Goal: Task Accomplishment & Management: Manage account settings

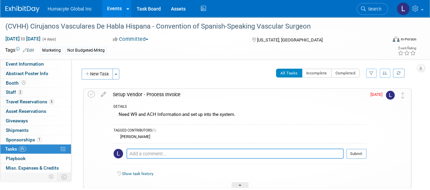
click at [167, 151] on textarea at bounding box center [235, 154] width 217 height 10
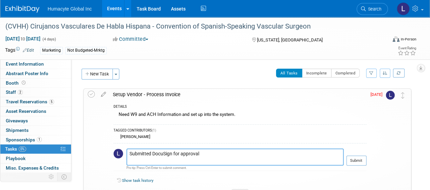
type textarea "Submitted DocuSign for approval"
click at [378, 93] on span "Aug 25" at bounding box center [378, 94] width 15 height 5
click at [101, 94] on icon at bounding box center [104, 93] width 12 height 9
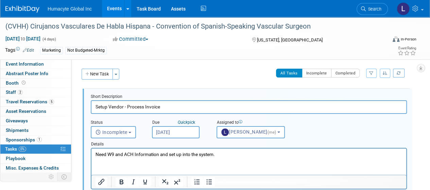
click at [167, 131] on input "Aug 25, 2025" at bounding box center [176, 132] width 48 height 12
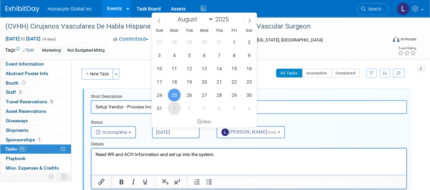
click at [175, 111] on span "1" at bounding box center [174, 108] width 13 height 13
type input "Sep 1, 2025"
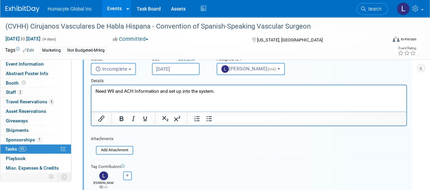
scroll to position [102, 0]
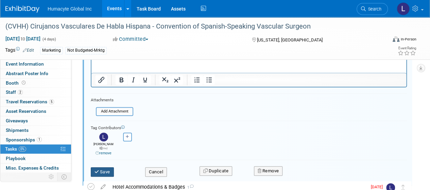
click at [105, 167] on button "Save" at bounding box center [102, 172] width 23 height 10
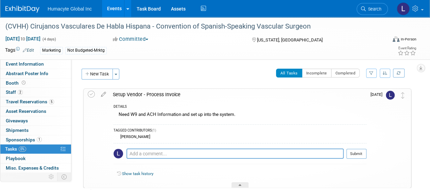
scroll to position [0, 0]
click at [149, 153] on textarea at bounding box center [235, 154] width 217 height 10
type textarea "a"
click at [261, 154] on textarea "submitted paperwork through docusign" at bounding box center [235, 154] width 217 height 10
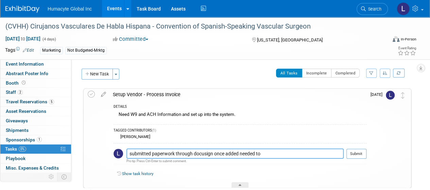
click at [261, 154] on textarea "submitted paperwork through docusign once added needed to" at bounding box center [235, 154] width 217 height 10
click at [260, 149] on textarea "submitted paperwork through docusign once added needed to" at bounding box center [235, 154] width 217 height 10
type textarea "submitted paperwork through docusign once added need to create PO for approval"
click at [358, 155] on button "Submit" at bounding box center [357, 154] width 20 height 10
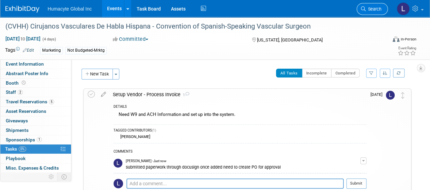
click at [377, 6] on span "Search" at bounding box center [374, 8] width 16 height 5
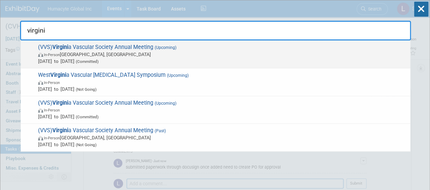
type input "virgini"
click at [77, 53] on span "In-Person Roanoke, VA" at bounding box center [222, 54] width 369 height 7
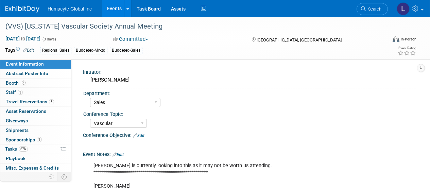
select select "Sales"
select select "Vascular"
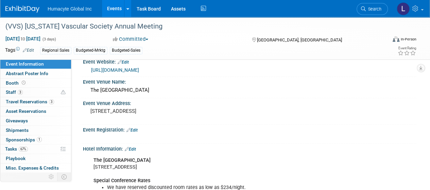
scroll to position [272, 0]
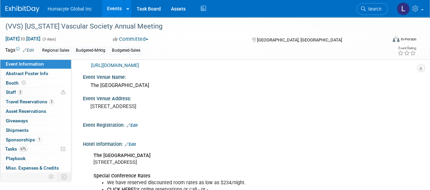
click at [134, 66] on link "http://www.virginiavascularsociety.org/" at bounding box center [115, 65] width 48 height 5
click at [14, 148] on span "Tasks 67%" at bounding box center [16, 148] width 23 height 5
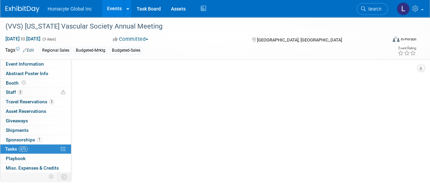
scroll to position [0, 0]
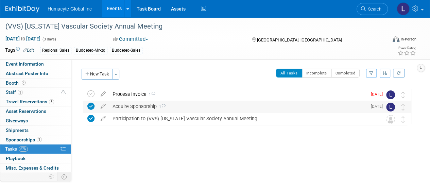
click at [131, 105] on div "Acquire Sponsorship 1" at bounding box center [238, 107] width 258 height 12
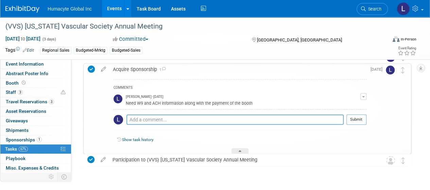
scroll to position [55, 0]
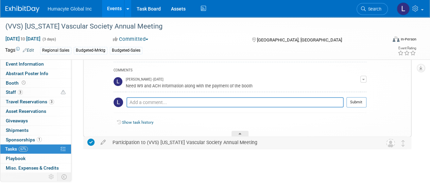
click at [171, 143] on div "Participation to (VVS) Virginia Vascular Society Annual Meeting" at bounding box center [241, 143] width 264 height 12
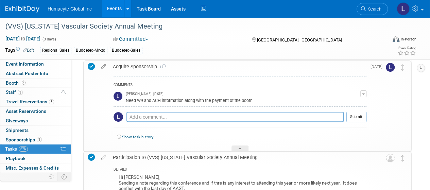
scroll to position [0, 0]
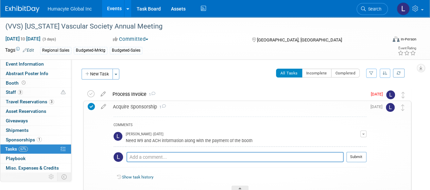
click at [93, 107] on icon at bounding box center [91, 106] width 7 height 7
click at [90, 105] on icon at bounding box center [91, 106] width 7 height 7
click at [90, 94] on icon at bounding box center [90, 93] width 7 height 7
click at [92, 94] on icon at bounding box center [90, 93] width 7 height 7
click at [124, 94] on div "Process Invoice 1" at bounding box center [238, 94] width 258 height 12
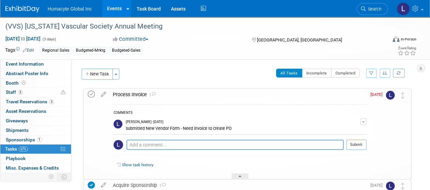
click at [94, 94] on icon at bounding box center [91, 94] width 7 height 7
click at [195, 95] on div "Process Invoice 1" at bounding box center [238, 95] width 257 height 12
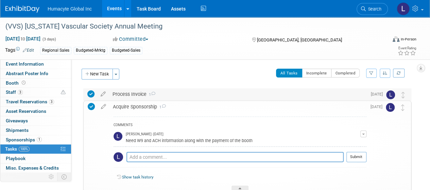
click at [95, 93] on td at bounding box center [92, 94] width 10 height 12
click at [90, 93] on icon at bounding box center [90, 93] width 7 height 7
click at [105, 95] on icon at bounding box center [103, 92] width 12 height 9
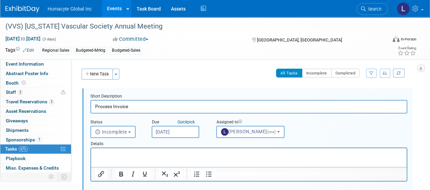
click at [167, 132] on input "Aug 25, 2025" at bounding box center [176, 132] width 48 height 12
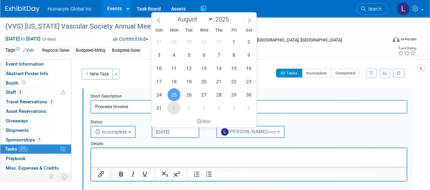
click at [177, 107] on span "1" at bounding box center [173, 107] width 13 height 13
type input "Sep 1, 2025"
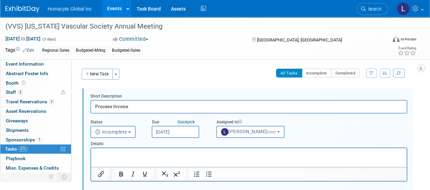
click at [153, 158] on html at bounding box center [249, 152] width 316 height 9
click at [131, 150] on html at bounding box center [249, 152] width 316 height 9
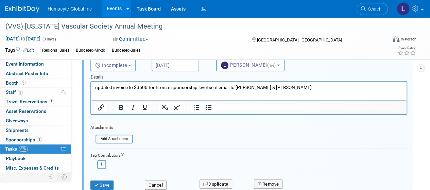
scroll to position [68, 0]
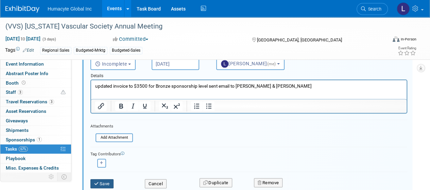
drag, startPoint x: 99, startPoint y: 188, endPoint x: 99, endPoint y: 182, distance: 5.8
click at [99, 187] on div "Save Cancel Duplicate Remove" at bounding box center [248, 183] width 327 height 16
click at [99, 182] on icon "submit" at bounding box center [96, 184] width 5 height 4
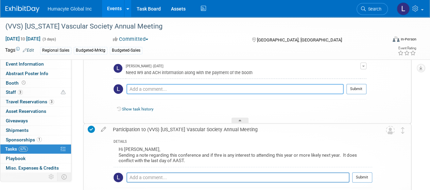
click at [133, 89] on textarea at bounding box center [235, 89] width 217 height 10
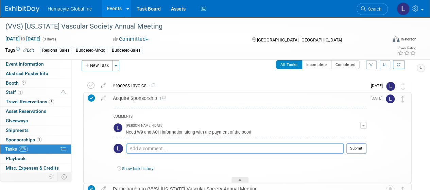
scroll to position [0, 0]
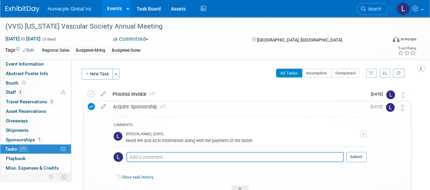
click at [113, 93] on div "Process Invoice 1" at bounding box center [238, 94] width 258 height 12
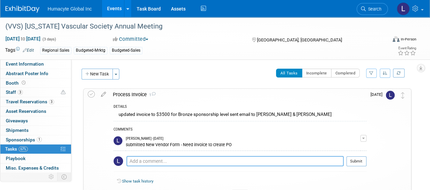
click at [162, 163] on textarea at bounding box center [235, 161] width 217 height 10
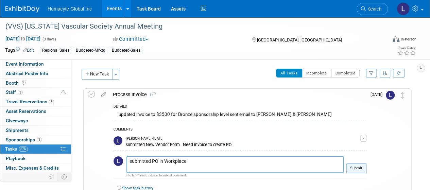
type textarea "submitted PO in Workplace"
click at [355, 169] on button "Submit" at bounding box center [357, 168] width 20 height 10
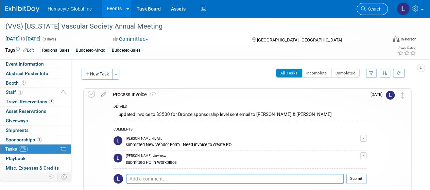
click at [372, 11] on span "Search" at bounding box center [374, 8] width 16 height 5
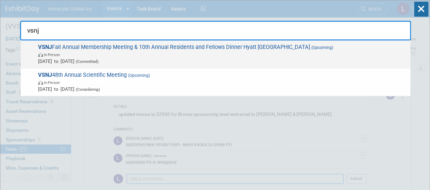
type input "vsnj"
click at [113, 51] on span "In-Person" at bounding box center [222, 54] width 369 height 7
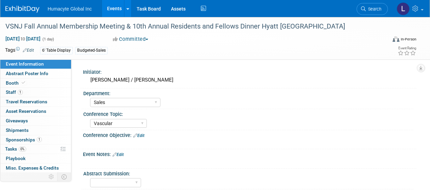
select select "Sales"
select select "Vascular"
select select "Northeast"
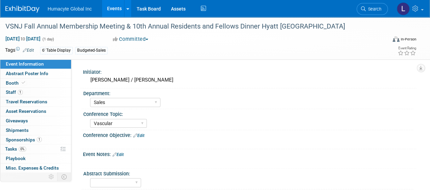
click at [143, 40] on button "Committed" at bounding box center [131, 39] width 40 height 7
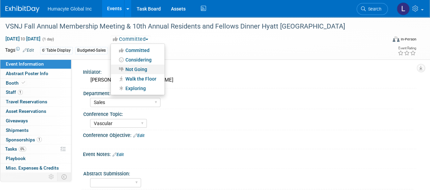
click at [140, 68] on link "Not Going" at bounding box center [138, 70] width 54 height 10
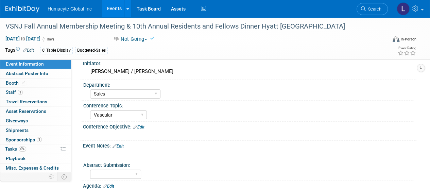
scroll to position [34, 0]
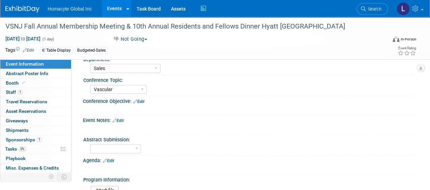
click at [123, 120] on link "Edit" at bounding box center [118, 120] width 11 height 5
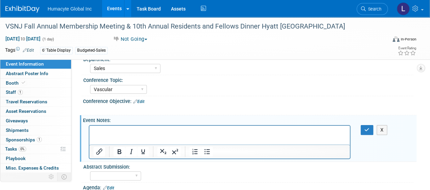
scroll to position [0, 0]
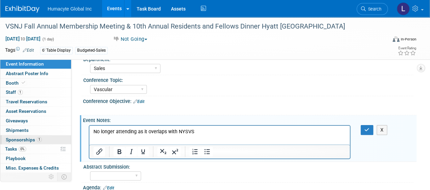
click at [16, 138] on span "Sponsorships 1" at bounding box center [24, 139] width 36 height 5
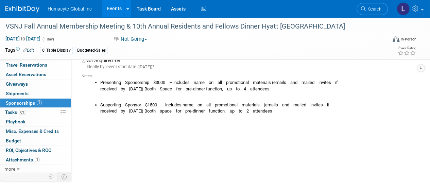
scroll to position [68, 0]
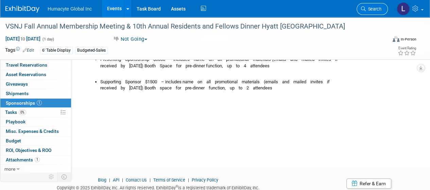
click at [366, 9] on span "Search" at bounding box center [374, 8] width 16 height 5
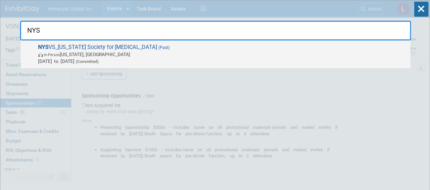
type input "NYS"
click at [93, 58] on span "[DATE] to [DATE] (Committed)" at bounding box center [222, 61] width 369 height 7
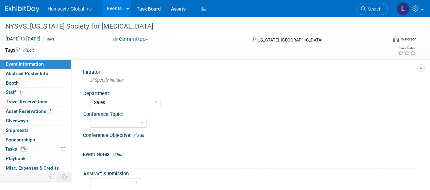
select select "Sales"
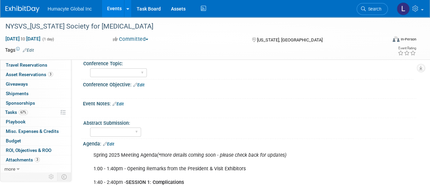
scroll to position [136, 0]
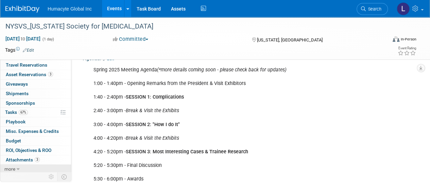
click at [17, 167] on icon at bounding box center [18, 169] width 3 height 5
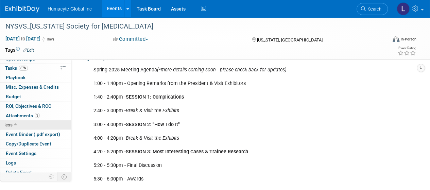
scroll to position [83, 0]
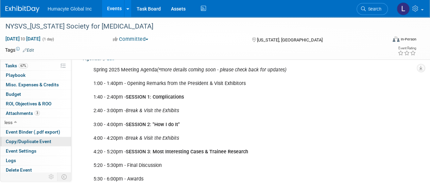
click at [19, 139] on span "Copy/Duplicate Event" at bounding box center [29, 141] width 46 height 5
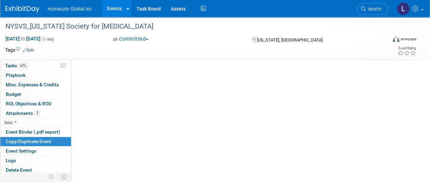
scroll to position [0, 0]
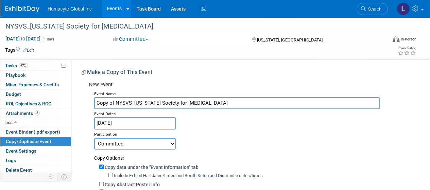
click at [150, 99] on input "Copy of NYSVS_New York Society for Vascular Surgery" at bounding box center [237, 103] width 286 height 12
drag, startPoint x: 225, startPoint y: 100, endPoint x: 75, endPoint y: 101, distance: 150.4
click at [75, 101] on div "Initiator: Specify initiator Department: Discovery & Pipeline Commercial Manage…" at bounding box center [243, 188] width 345 height 257
paste input "New York Society for Vascular Surgery (NYSVS)"
click at [96, 102] on input "New York Society for Vascular Surgery (NYSVS) Fall" at bounding box center [237, 103] width 286 height 12
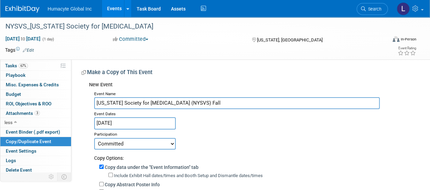
click at [96, 102] on input "New York Society for Vascular Surgery (NYSVS) Fall" at bounding box center [237, 103] width 286 height 12
drag, startPoint x: 248, startPoint y: 103, endPoint x: 287, endPoint y: 108, distance: 38.7
click at [287, 108] on input "2025 Fall Meeting - New York Society for Vascular Surgery (NYSVS) Fall" at bounding box center [237, 103] width 286 height 12
drag, startPoint x: 254, startPoint y: 102, endPoint x: 231, endPoint y: 103, distance: 23.2
click at [231, 103] on input "2025 Fall Meeting - New York Society for Vascular Surgery (NYSVS)" at bounding box center [237, 103] width 286 height 12
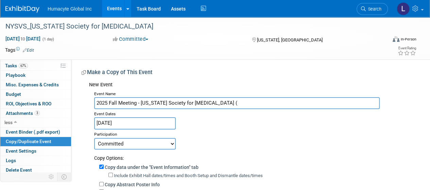
click at [98, 102] on input "2025 Fall Meeting - New York Society for Vascular Surgery (" at bounding box center [237, 103] width 286 height 12
paste input "NYSVS)"
click at [96, 105] on input "NYSVS)2025 Fall Meeting - New York Society for Vascular Surgery (" at bounding box center [237, 103] width 286 height 12
click at [117, 104] on input "(NYSVS)2025 Fall Meeting - New York Society for Vascular Surgery (" at bounding box center [237, 103] width 286 height 12
drag, startPoint x: 249, startPoint y: 102, endPoint x: 297, endPoint y: 102, distance: 47.6
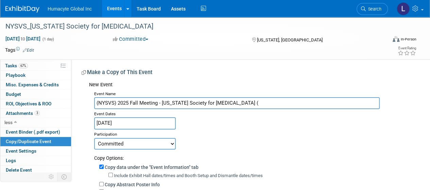
click at [297, 102] on input "(NYSVS) 2025 Fall Meeting - New York Society for Vascular Surgery (" at bounding box center [237, 103] width 286 height 12
type input "(NYSVS) 2025 Fall Meeting - New York Society for Vascular Surgery"
click at [118, 125] on input "Apr 24, 2025" at bounding box center [135, 123] width 82 height 12
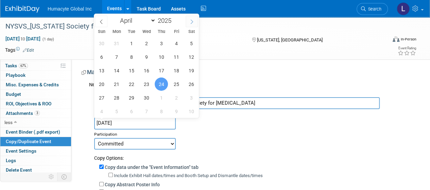
click at [192, 21] on icon at bounding box center [191, 21] width 5 height 5
click at [194, 22] on span at bounding box center [192, 22] width 12 height 12
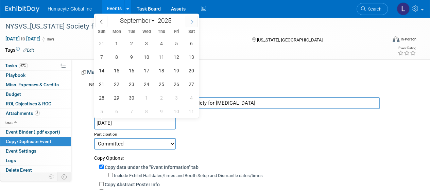
click at [193, 23] on icon at bounding box center [191, 21] width 5 height 5
select select "9"
click at [159, 84] on span "23" at bounding box center [161, 84] width 13 height 13
type input "[DATE]"
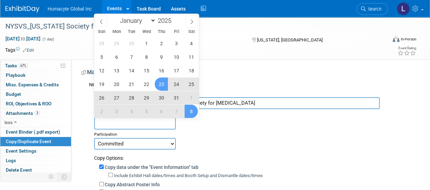
click at [196, 138] on div "Committed Considering Not Going Walk the Floor Exploring" at bounding box center [252, 144] width 317 height 12
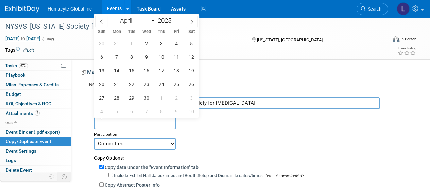
click at [143, 117] on input "text" at bounding box center [135, 123] width 82 height 12
click at [120, 122] on input "text" at bounding box center [135, 123] width 82 height 12
click at [190, 22] on icon at bounding box center [191, 21] width 5 height 5
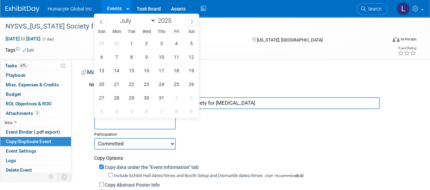
click at [190, 22] on icon at bounding box center [191, 21] width 5 height 5
select select "9"
click at [159, 84] on span "23" at bounding box center [161, 84] width 13 height 13
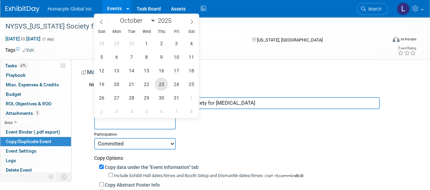
type input "[DATE]"
click at [159, 84] on span "23" at bounding box center [161, 84] width 13 height 13
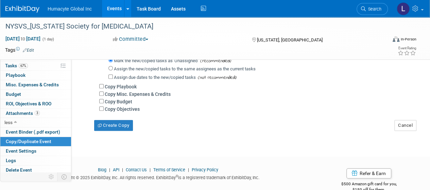
scroll to position [200, 0]
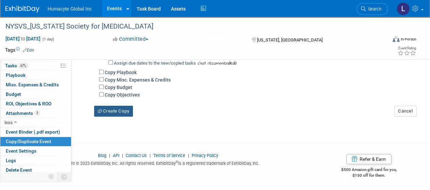
click at [122, 110] on button "Create Copy" at bounding box center [113, 111] width 39 height 11
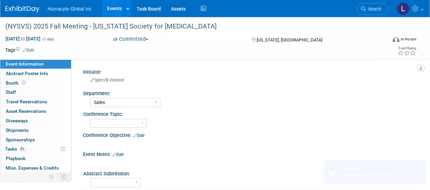
select select "Sales"
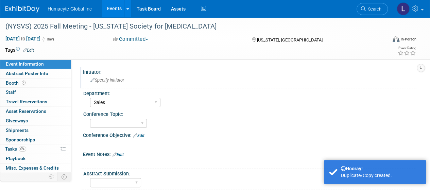
click at [119, 80] on span "Specify initiator" at bounding box center [107, 80] width 34 height 5
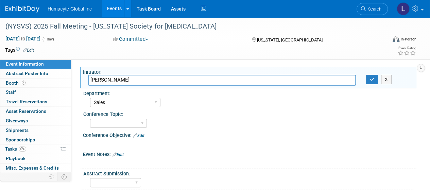
type input "[PERSON_NAME]"
click at [195, 136] on div "Conference Objective: Edit" at bounding box center [250, 134] width 334 height 9
click at [29, 50] on link "Edit" at bounding box center [28, 50] width 11 height 5
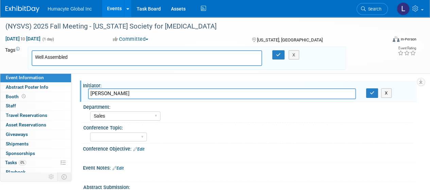
drag, startPoint x: 78, startPoint y: 56, endPoint x: 19, endPoint y: 50, distance: 59.9
click at [19, 50] on tr "Tags Edit Well Assembled X" at bounding box center [175, 58] width 341 height 23
paste input "-Assembled Meetings"
type input "Well-Assembled Meetings"
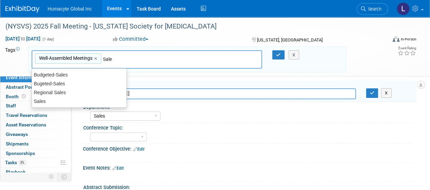
type input "Sales"
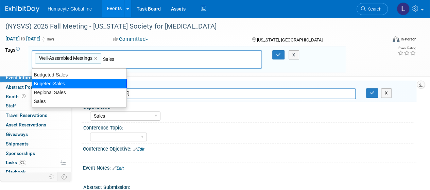
click at [66, 80] on div "Bugeted-Sales" at bounding box center [79, 84] width 95 height 10
type input "Well-Assembled Meetings, Bugeted-Sales"
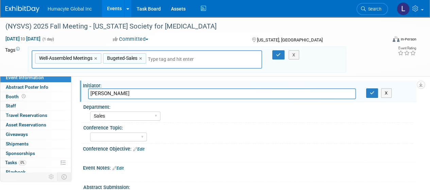
click at [166, 60] on input "text" at bounding box center [195, 59] width 95 height 7
type input "Ta"
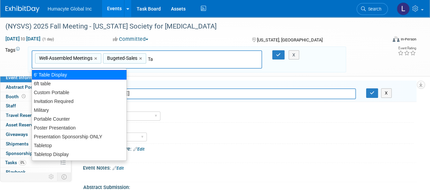
click at [56, 77] on div "6' Table Display" at bounding box center [79, 75] width 95 height 10
type input "Well-Assembled Meetings, Bugeted-Sales, 6' Table Display"
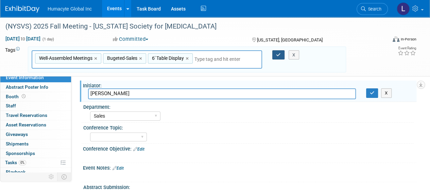
click at [277, 55] on icon "button" at bounding box center [278, 55] width 5 height 4
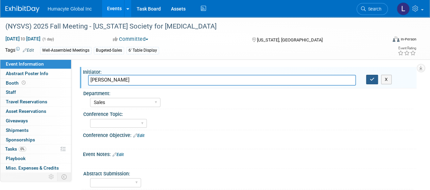
click at [369, 77] on button "button" at bounding box center [372, 80] width 12 height 10
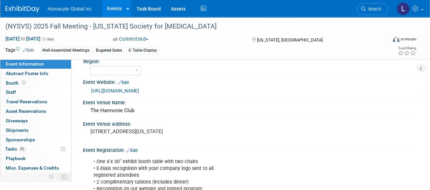
scroll to position [340, 0]
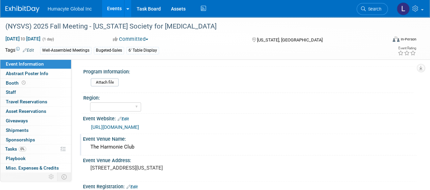
click at [128, 147] on div "The Harmonie Club" at bounding box center [250, 147] width 324 height 11
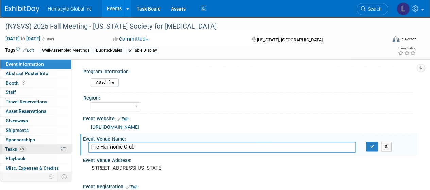
drag, startPoint x: 145, startPoint y: 147, endPoint x: 50, endPoint y: 149, distance: 95.3
click at [50, 149] on div "Event Information Event Info Abstract Poster Info Abstract Poster Info Booth Bo…" at bounding box center [215, 29] width 430 height 705
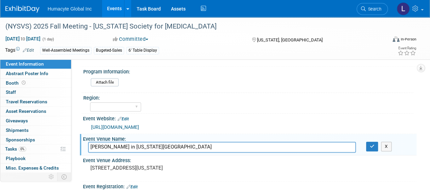
drag, startPoint x: 127, startPoint y: 146, endPoint x: 214, endPoint y: 148, distance: 87.1
click at [214, 148] on input "Rosie O’Grady’s in New York City" at bounding box center [222, 147] width 268 height 11
type input "Rosie O’Grady’s"
click at [176, 168] on pre "4 E 60th St, New York, NY 10022" at bounding box center [152, 168] width 124 height 6
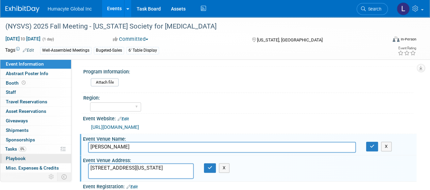
drag, startPoint x: 171, startPoint y: 165, endPoint x: 43, endPoint y: 160, distance: 128.0
click at [43, 160] on div "Event Information Event Info Abstract Poster Info Abstract Poster Info Booth Bo…" at bounding box center [215, 29] width 430 height 705
drag, startPoint x: 95, startPoint y: 168, endPoint x: 67, endPoint y: 164, distance: 28.5
click at [67, 164] on div "Event Information Event Info Abstract Poster Info Abstract Poster Info Booth Bo…" at bounding box center [215, 29] width 430 height 705
type textarea "New York City"
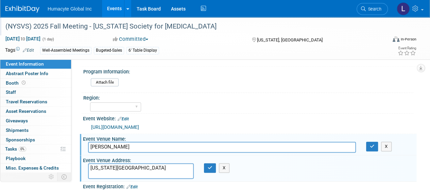
click at [88, 26] on div "(NYSVS) 2025 Fall Meeting - New York Society for Vascular Surgery" at bounding box center [192, 26] width 379 height 12
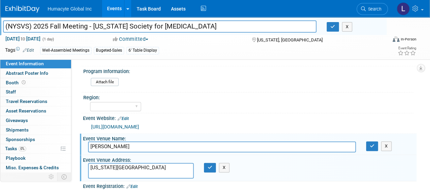
click at [63, 27] on input "(NYSVS) 2025 Fall Meeting - New York Society for Vascular Surgery" at bounding box center [160, 26] width 314 height 12
type input "(NYSVS) 2025 Fall Dinner Meeting - [US_STATE] Society for [MEDICAL_DATA]"
click at [332, 25] on icon "button" at bounding box center [333, 26] width 5 height 4
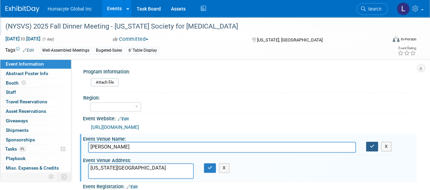
click at [373, 147] on button "button" at bounding box center [372, 147] width 12 height 10
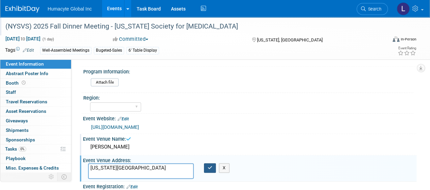
click at [207, 167] on button "button" at bounding box center [210, 168] width 12 height 10
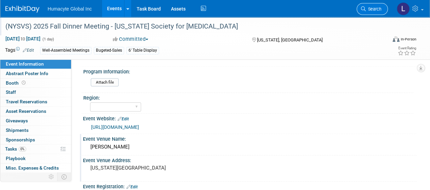
click at [373, 8] on span "Search" at bounding box center [374, 8] width 16 height 5
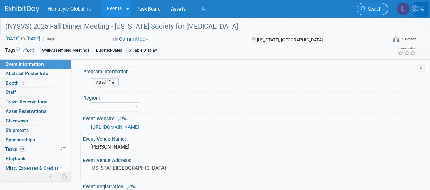
scroll to position [0, 0]
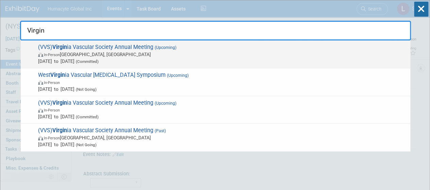
type input "Virgin"
click at [99, 62] on span "(Committed)" at bounding box center [87, 61] width 24 height 5
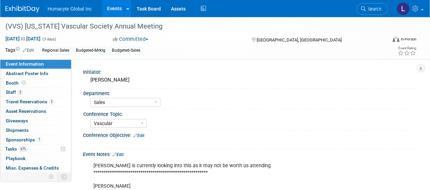
select select "Sales"
select select "Vascular"
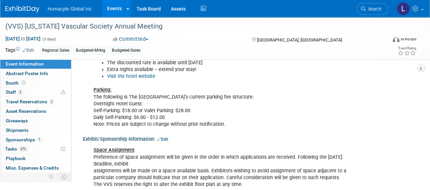
scroll to position [408, 0]
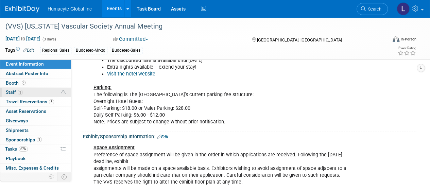
click at [7, 94] on span "Staff 3" at bounding box center [14, 91] width 17 height 5
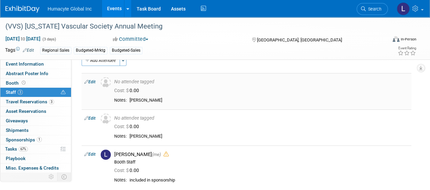
scroll to position [0, 0]
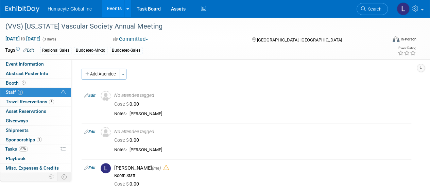
click at [210, 46] on div "Tags Edit Regional Sales Budgeted-Mrktg Budgeted-Sales" at bounding box center [175, 51] width 341 height 10
click at [374, 6] on span "Search" at bounding box center [374, 8] width 16 height 5
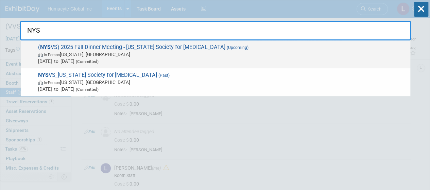
type input "NYS"
click at [181, 58] on span "Oct 23, 2025 to Oct 23, 2025 (Committed)" at bounding box center [222, 61] width 369 height 7
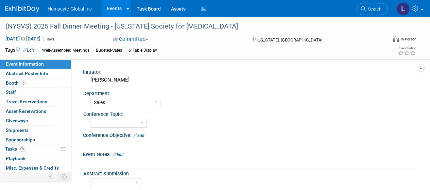
select select "Sales"
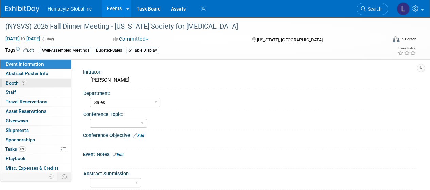
click at [15, 80] on span "Booth" at bounding box center [16, 82] width 21 height 5
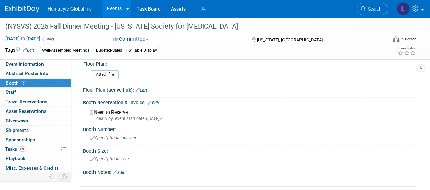
scroll to position [68, 0]
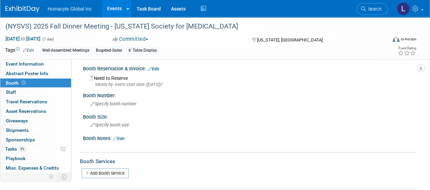
click at [123, 137] on link "Edit" at bounding box center [118, 138] width 11 height 5
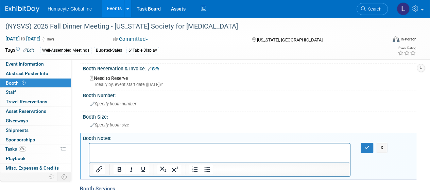
scroll to position [0, 0]
click at [118, 146] on p "Rich Text Area. Press ALT-0 for help." at bounding box center [220, 149] width 253 height 7
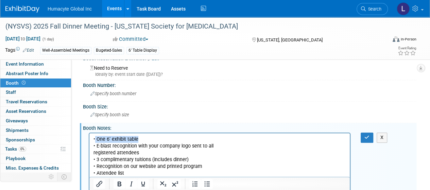
drag, startPoint x: 139, startPoint y: 138, endPoint x: 95, endPoint y: 140, distance: 43.9
click at [95, 140] on p "• One 6’ exhibit table • E-blast recognition with your company logo sent to all…" at bounding box center [220, 156] width 253 height 41
click at [111, 118] on div "Specify booth size" at bounding box center [250, 115] width 324 height 11
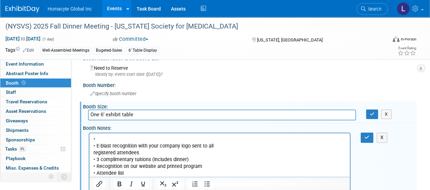
type input "One 6’ exhibit table"
click at [103, 138] on p "• • E-blast recognition with your company logo sent to all registered attendees…" at bounding box center [220, 156] width 253 height 41
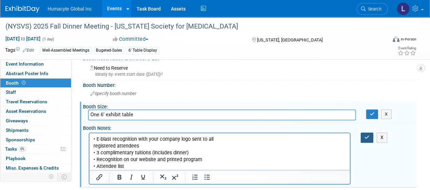
click at [366, 136] on icon "button" at bounding box center [367, 137] width 5 height 5
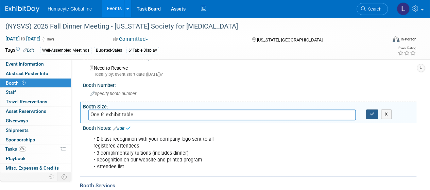
click at [371, 114] on icon "button" at bounding box center [372, 114] width 5 height 4
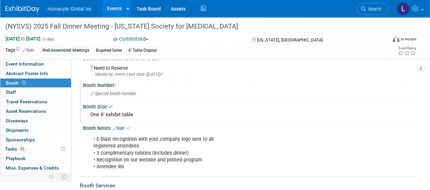
click at [141, 93] on div "Specify booth number" at bounding box center [250, 93] width 324 height 11
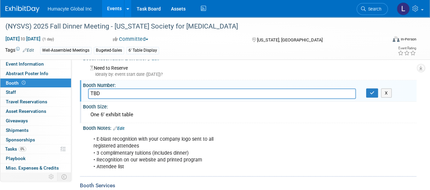
type input "TBD"
click at [369, 98] on div "TBD X" at bounding box center [250, 93] width 334 height 11
click at [371, 91] on icon "button" at bounding box center [372, 93] width 5 height 4
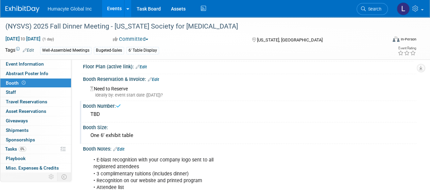
scroll to position [44, 0]
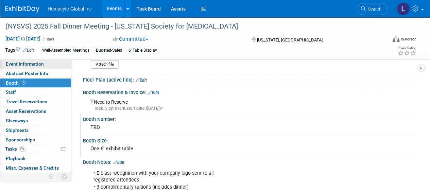
drag, startPoint x: 27, startPoint y: 64, endPoint x: 38, endPoint y: 64, distance: 11.2
click at [27, 64] on span "Event Information" at bounding box center [25, 63] width 38 height 5
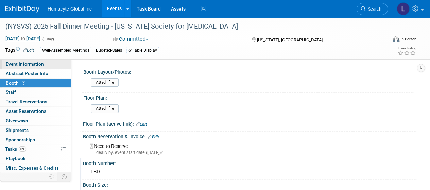
select select "Sales"
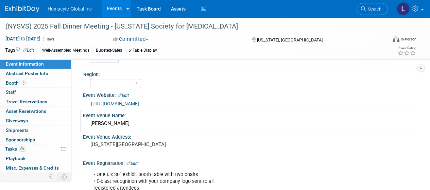
scroll to position [374, 0]
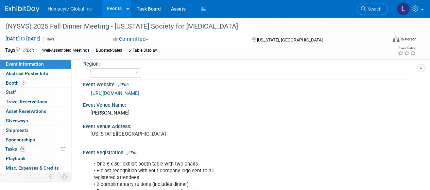
click at [127, 83] on link "Edit" at bounding box center [123, 85] width 11 height 5
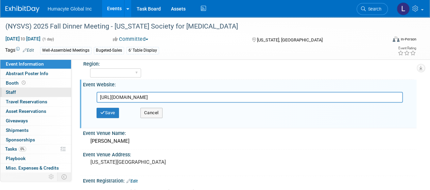
drag, startPoint x: 170, startPoint y: 95, endPoint x: 49, endPoint y: 94, distance: 121.5
click at [49, 94] on div "Event Information Event Info Abstract Poster Info Abstract Poster Info Booth Bo…" at bounding box center [215, 9] width 430 height 733
click at [101, 112] on icon "button" at bounding box center [102, 113] width 5 height 4
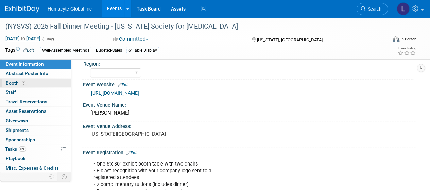
click at [10, 83] on span "Booth" at bounding box center [16, 82] width 21 height 5
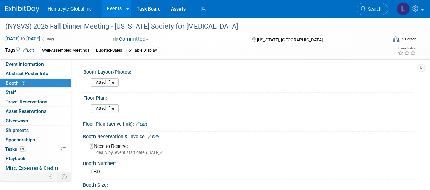
click at [157, 135] on link "Edit" at bounding box center [153, 137] width 11 height 5
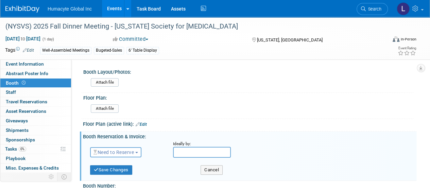
click at [125, 153] on span "Need to Reserve" at bounding box center [114, 152] width 40 height 5
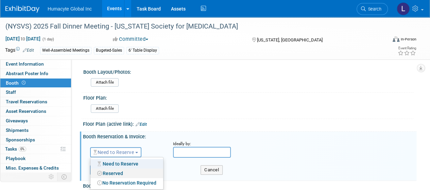
drag, startPoint x: 121, startPoint y: 172, endPoint x: 154, endPoint y: 165, distance: 34.0
click at [121, 172] on link "Reserved" at bounding box center [126, 174] width 73 height 10
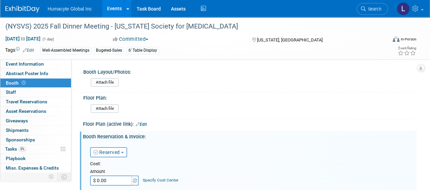
click at [115, 176] on input "$ 0.00" at bounding box center [111, 181] width 43 height 10
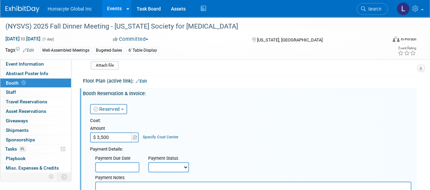
scroll to position [68, 0]
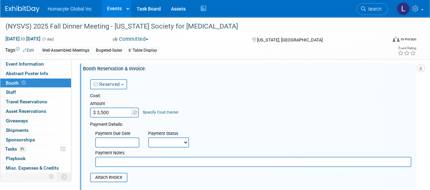
type input "$ 3,500.00"
click at [153, 114] on link "Specify Cost Center" at bounding box center [161, 112] width 36 height 5
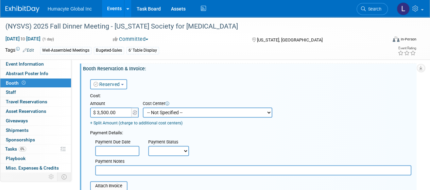
click at [153, 114] on select "-- Not Specified -- Dept 10 - Clinical Dept 11 - Clinical Ops Dept 12 - Medical…" at bounding box center [208, 113] width 130 height 10
select select "18966166"
click at [143, 108] on select "-- Not Specified -- Dept 10 - Clinical Dept 11 - Clinical Ops Dept 12 - Medical…" at bounding box center [208, 113] width 130 height 10
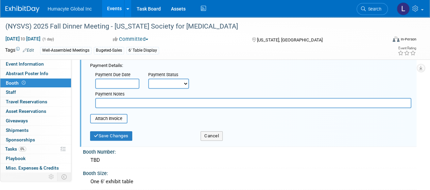
scroll to position [102, 0]
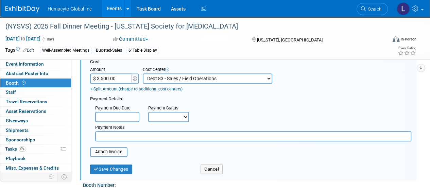
click at [171, 118] on select "Not Paid Yet Partially Paid Paid in Full" at bounding box center [168, 117] width 41 height 10
select select "1"
click at [148, 112] on select "Not Paid Yet Partially Paid Paid in Full" at bounding box center [168, 117] width 41 height 10
click at [119, 168] on button "Save Changes" at bounding box center [111, 170] width 42 height 10
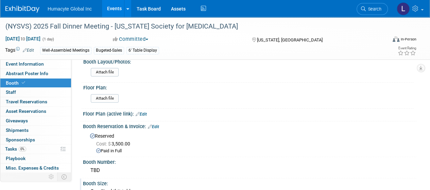
scroll to position [0, 0]
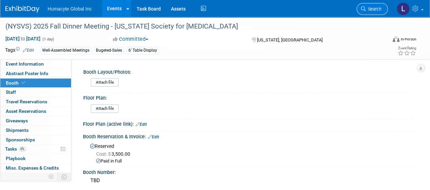
click at [372, 10] on span "Search" at bounding box center [374, 8] width 16 height 5
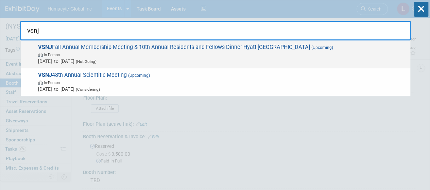
type input "vsnj"
click at [96, 50] on span "VSNJ Fall Annual Membership Meeting & 10th Annual Residents and Fellows Dinner …" at bounding box center [221, 54] width 371 height 21
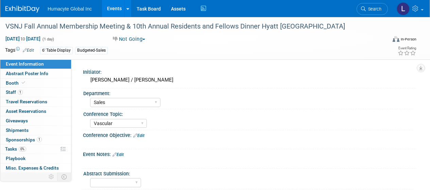
select select "Sales"
select select "Vascular"
select select "Northeast"
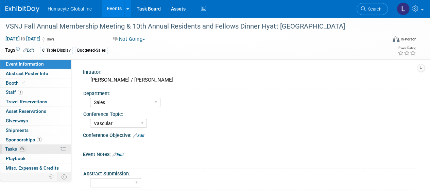
click at [17, 145] on link "0% Tasks 0%" at bounding box center [35, 149] width 71 height 9
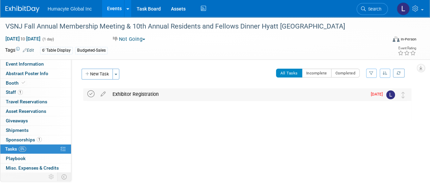
click at [89, 96] on icon at bounding box center [90, 93] width 7 height 7
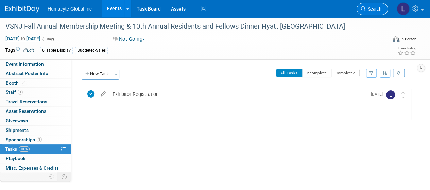
click at [368, 9] on span "Search" at bounding box center [374, 8] width 16 height 5
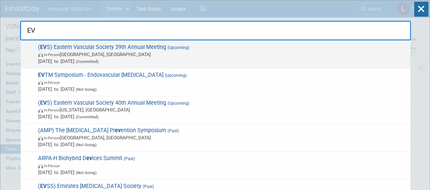
type input "EV"
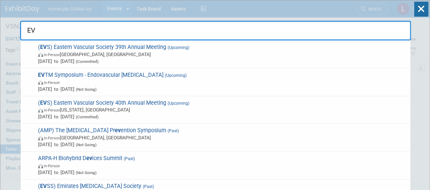
click at [148, 48] on span "( EV S) Eastern Vascular Society 39th Annual Meeting (Upcoming) In-Person [GEOG…" at bounding box center [221, 54] width 371 height 21
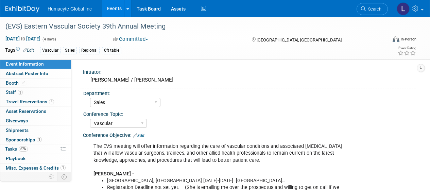
select select "Sales"
select select "Vascular"
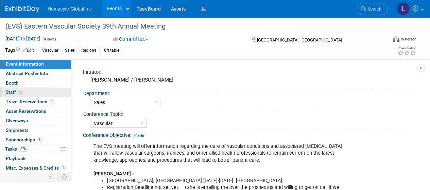
click at [11, 92] on span "Staff 3" at bounding box center [14, 91] width 17 height 5
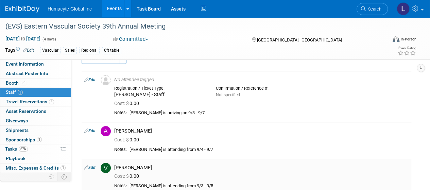
scroll to position [68, 0]
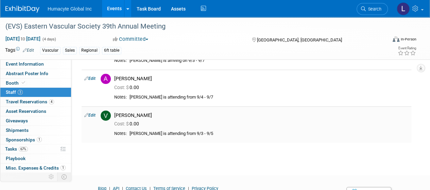
click at [170, 117] on div "[PERSON_NAME]" at bounding box center [261, 115] width 295 height 6
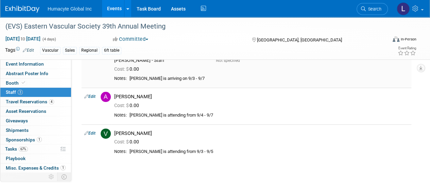
scroll to position [0, 0]
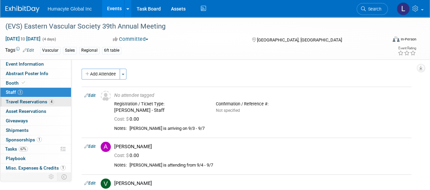
click at [25, 100] on span "Travel Reservations 4" at bounding box center [30, 101] width 48 height 5
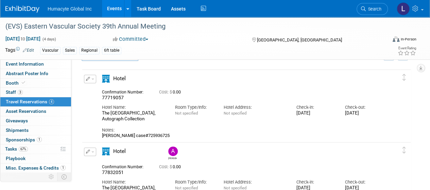
scroll to position [34, 0]
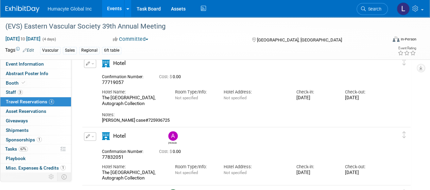
drag, startPoint x: 174, startPoint y: 121, endPoint x: 139, endPoint y: 123, distance: 34.7
click at [140, 124] on td "Delete Reservation 77719057 Cost: $ 0.00 Hotel Name:" at bounding box center [241, 89] width 318 height 71
click at [131, 94] on div "Hotel Name:" at bounding box center [133, 92] width 63 height 6
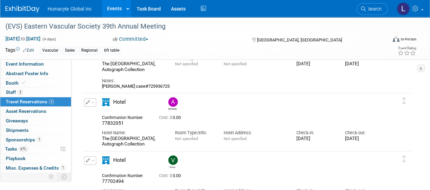
scroll to position [102, 0]
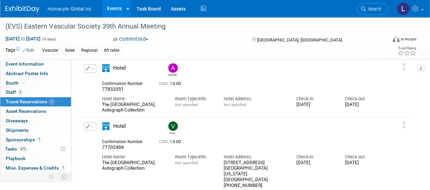
drag, startPoint x: 124, startPoint y: 87, endPoint x: 101, endPoint y: 84, distance: 23.0
click at [101, 84] on div "Confirmation Number: 77832051" at bounding box center [125, 85] width 57 height 13
copy div "Confirmation Number: 77832051"
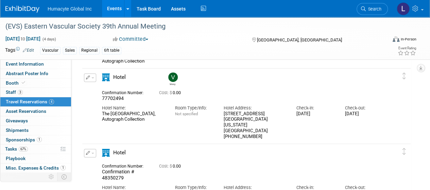
scroll to position [136, 0]
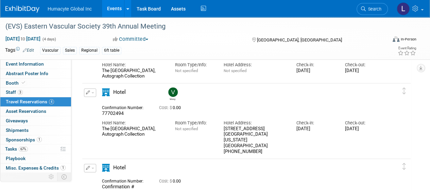
drag, startPoint x: 128, startPoint y: 113, endPoint x: 99, endPoint y: 108, distance: 30.0
click at [99, 108] on div "Confirmation Number: 77702494" at bounding box center [125, 109] width 57 height 13
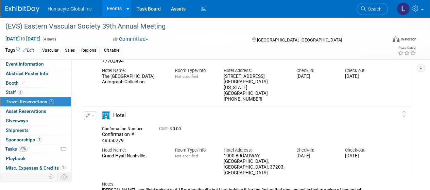
scroll to position [222, 0]
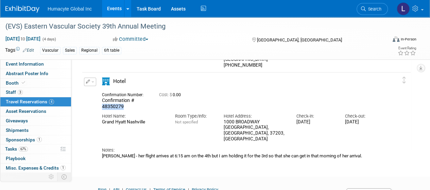
drag, startPoint x: 124, startPoint y: 107, endPoint x: 101, endPoint y: 106, distance: 22.8
click at [101, 106] on div "Confirmation Number: Confirmation # 48350279" at bounding box center [125, 99] width 57 height 19
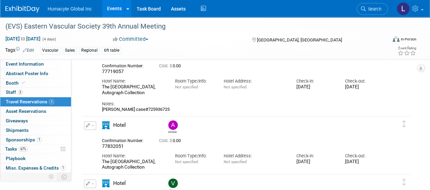
scroll to position [0, 0]
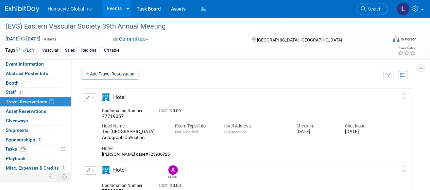
click at [93, 96] on button "button" at bounding box center [90, 98] width 12 height 9
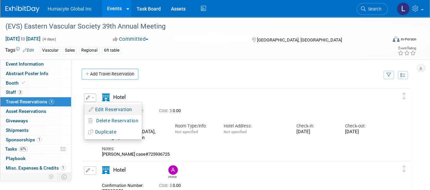
click at [101, 108] on button "Edit Reservation" at bounding box center [112, 110] width 57 height 10
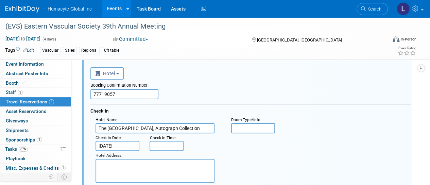
scroll to position [45, 0]
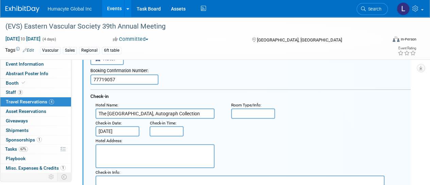
click at [134, 81] on input "77719057" at bounding box center [124, 80] width 68 height 10
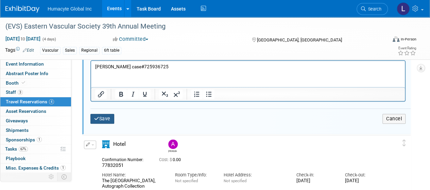
type input "77719057 - Cancelled"
click at [109, 118] on button "Save" at bounding box center [102, 119] width 24 height 10
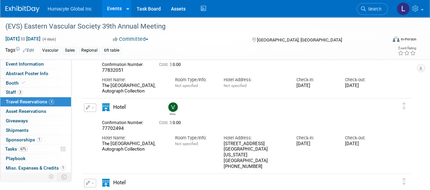
scroll to position [11, 0]
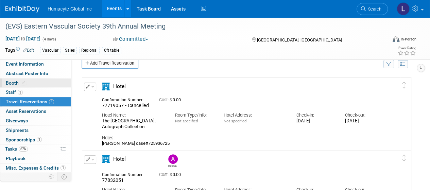
click at [11, 83] on span "Booth" at bounding box center [16, 82] width 21 height 5
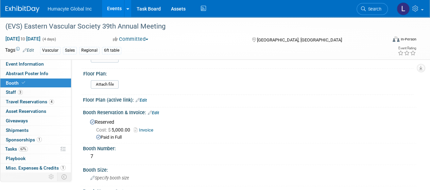
scroll to position [0, 0]
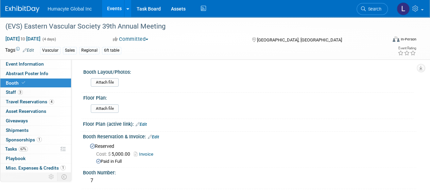
click at [111, 9] on link "Events" at bounding box center [114, 8] width 25 height 17
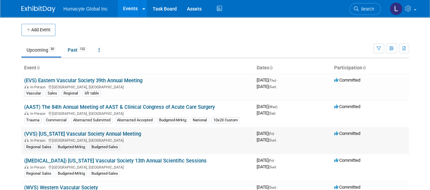
click at [90, 134] on link "(VVS) [US_STATE] Vascular Society Annual Meeting" at bounding box center [82, 134] width 117 height 6
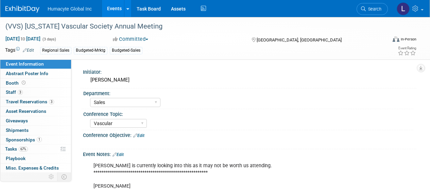
select select "Sales"
select select "Vascular"
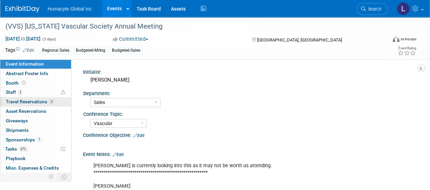
click at [10, 100] on span "Travel Reservations 3" at bounding box center [30, 101] width 48 height 5
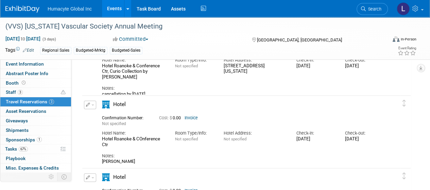
scroll to position [34, 0]
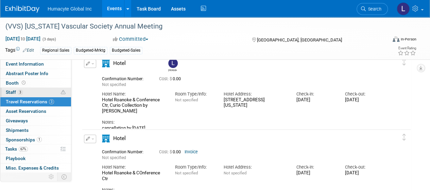
click at [13, 90] on span "Staff 3" at bounding box center [14, 91] width 17 height 5
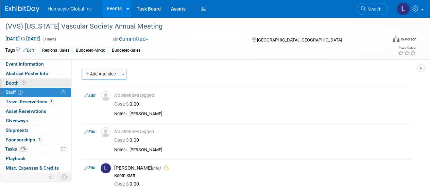
click at [13, 79] on link "Booth" at bounding box center [35, 83] width 71 height 9
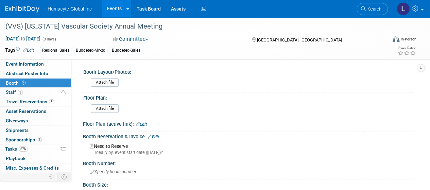
click at [110, 6] on link "Events" at bounding box center [114, 8] width 25 height 17
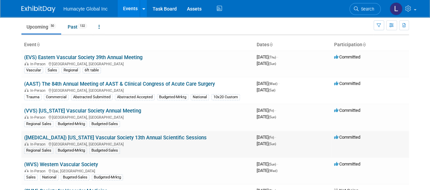
scroll to position [34, 0]
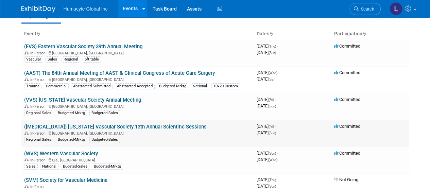
click at [111, 127] on link "([MEDICAL_DATA]) [US_STATE] Vascular Society 13th Annual Scientific Sessions" at bounding box center [115, 127] width 183 height 6
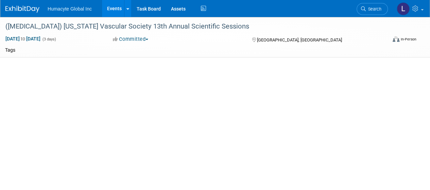
select select "Sales"
select select "Vascular"
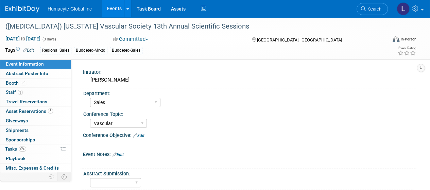
click at [112, 7] on link "Events" at bounding box center [114, 8] width 25 height 17
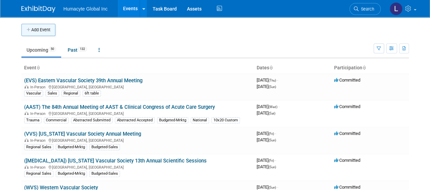
click at [36, 28] on button "Add Event" at bounding box center [38, 30] width 34 height 12
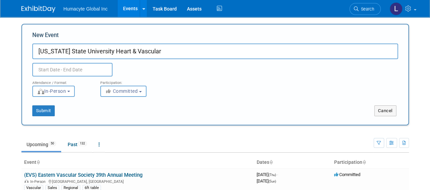
click at [39, 54] on input "Ohio State University Heart & Vascular" at bounding box center [215, 52] width 366 height 16
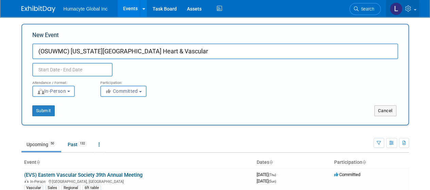
type input "(OSUWMC) [US_STATE][GEOGRAPHIC_DATA] Heart & Vascular"
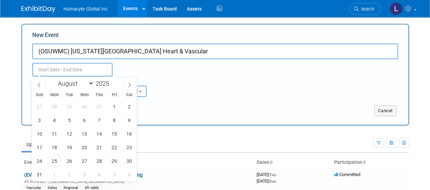
click at [56, 68] on input "text" at bounding box center [72, 70] width 80 height 14
click at [128, 86] on icon at bounding box center [129, 85] width 5 height 5
select select "9"
click at [114, 108] on span "3" at bounding box center [114, 106] width 13 height 13
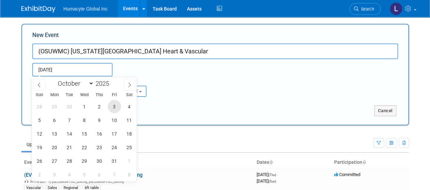
type input "[DATE] to [DATE]"
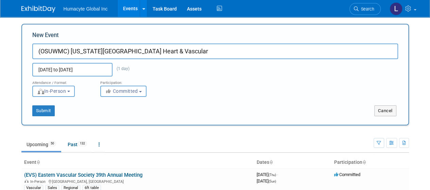
click at [182, 93] on div "Attendance / Format: <img src="https://www.exhibitday.com/Images/Format-InPerso…" at bounding box center [215, 87] width 376 height 20
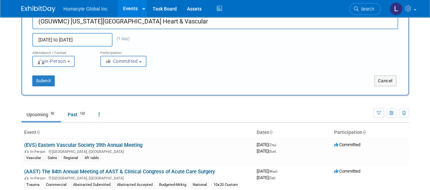
scroll to position [68, 0]
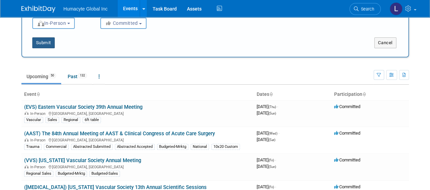
click at [40, 42] on button "Submit" at bounding box center [43, 42] width 22 height 11
type input "(OSUWMC) [US_STATE][GEOGRAPHIC_DATA] Heart & Vascular"
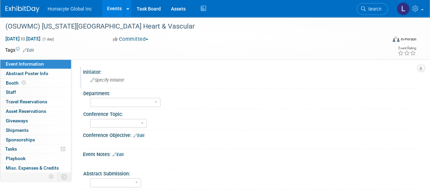
click at [117, 81] on span "Specify initiator" at bounding box center [107, 80] width 34 height 5
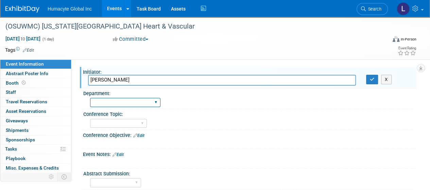
type input "[PERSON_NAME]"
click at [115, 105] on select "Discovery & Pipeline Commercial Managed Care Market Access Marketing Medical Af…" at bounding box center [125, 102] width 70 height 9
select select "Sales"
click at [90, 98] on select "Discovery & Pipeline Commercial Managed Care Market Access Marketing Medical Af…" at bounding box center [125, 102] width 70 height 9
click at [66, 52] on td at bounding box center [190, 50] width 312 height 7
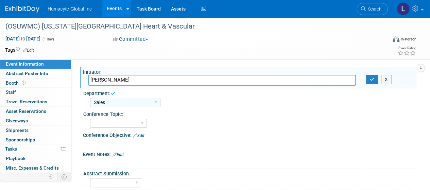
click at [29, 48] on link "Edit" at bounding box center [28, 50] width 11 height 5
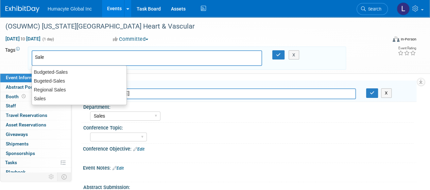
type input "Sales"
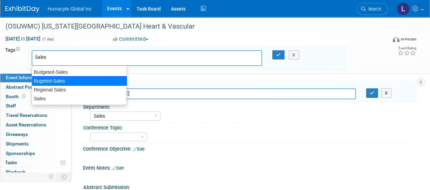
click at [42, 83] on div "Bugeted-Sales" at bounding box center [79, 81] width 95 height 10
type input "Bugeted-Sales"
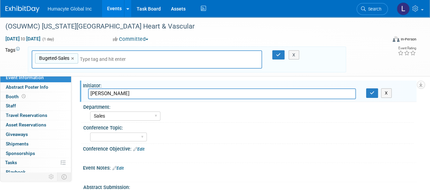
click at [104, 59] on input "text" at bounding box center [127, 59] width 95 height 7
click at [370, 94] on icon "button" at bounding box center [372, 93] width 5 height 4
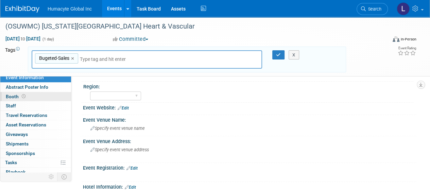
scroll to position [136, 0]
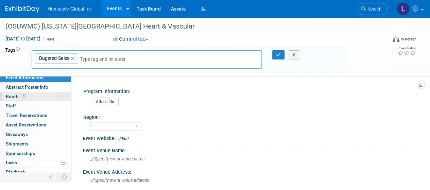
click at [22, 96] on icon at bounding box center [24, 97] width 4 height 4
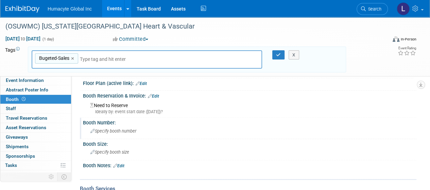
scroll to position [68, 0]
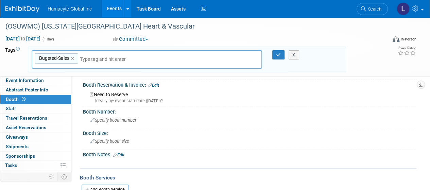
click at [159, 84] on link "Edit" at bounding box center [153, 85] width 11 height 5
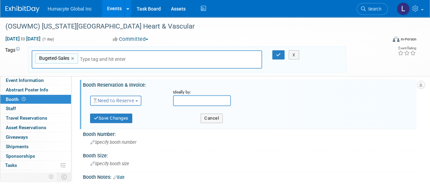
click at [109, 102] on span "Need to Reserve" at bounding box center [114, 100] width 40 height 5
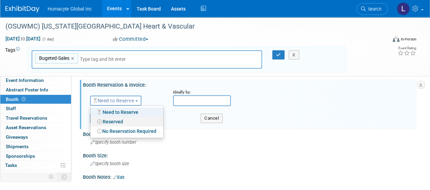
click at [112, 120] on link "Reserved" at bounding box center [126, 122] width 73 height 10
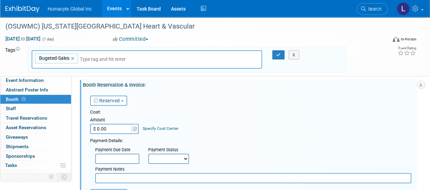
click at [113, 131] on input "$ 0.00" at bounding box center [111, 129] width 43 height 10
type input "$ 2,500.00"
click at [156, 129] on link "Specify Cost Center" at bounding box center [161, 128] width 36 height 5
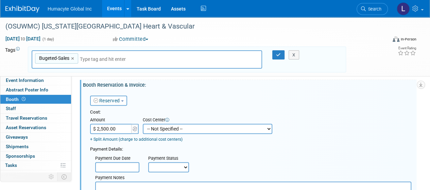
click at [156, 128] on select "-- Not Specified -- Dept 10 - Clinical Dept 11 - Clinical Ops Dept 12 - Medical…" at bounding box center [208, 129] width 130 height 10
select select "18966166"
click at [143, 124] on select "-- Not Specified -- Dept 10 - Clinical Dept 11 - Clinical Ops Dept 12 - Medical…" at bounding box center [208, 129] width 130 height 10
click at [276, 55] on button "button" at bounding box center [279, 55] width 12 height 10
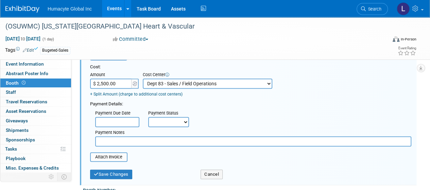
scroll to position [136, 0]
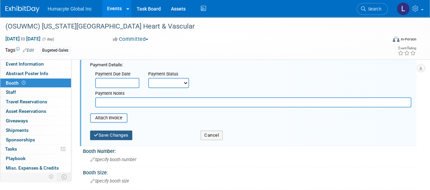
click at [117, 134] on button "Save Changes" at bounding box center [111, 136] width 42 height 10
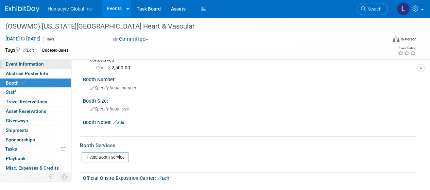
scroll to position [68, 0]
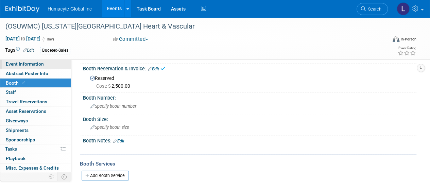
click at [21, 64] on span "Event Information" at bounding box center [25, 63] width 38 height 5
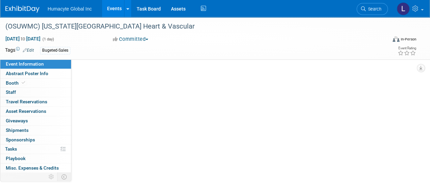
scroll to position [0, 0]
select select "Sales"
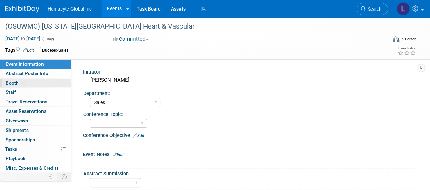
click at [6, 85] on span "Booth" at bounding box center [16, 82] width 21 height 5
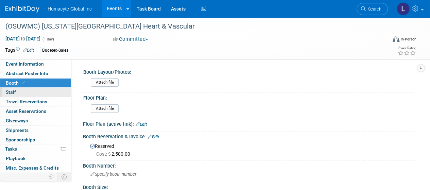
click at [10, 94] on span "Staff 0" at bounding box center [11, 91] width 10 height 5
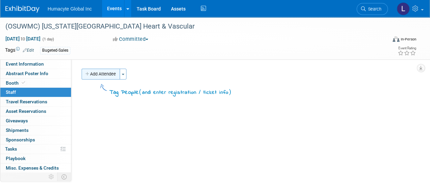
click at [95, 77] on button "Add Attendee" at bounding box center [101, 74] width 38 height 11
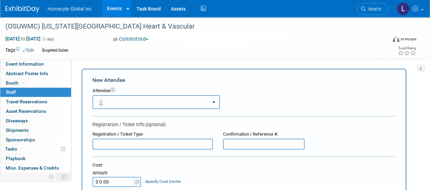
click at [126, 103] on button "button" at bounding box center [157, 102] width 128 height 14
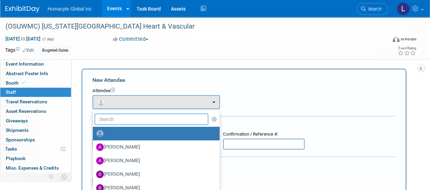
click at [127, 118] on input "text" at bounding box center [152, 120] width 114 height 12
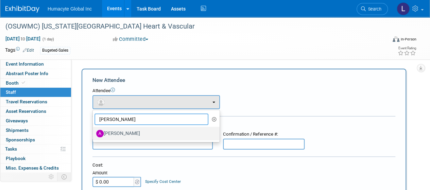
type input "[PERSON_NAME]"
click at [135, 133] on label "[PERSON_NAME]" at bounding box center [154, 133] width 117 height 11
click at [94, 133] on input "[PERSON_NAME]" at bounding box center [91, 133] width 4 height 4
select select "32496a97-0b70-4248-9380-580a718ec7dd"
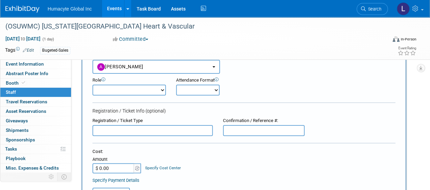
scroll to position [34, 0]
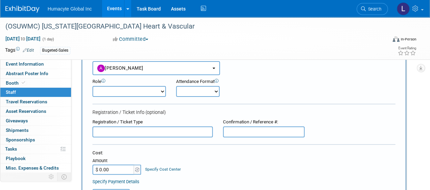
click at [141, 91] on select "Booth Staff Demonstrator Host Planner Presenter Sales Representative Set-up/Dis…" at bounding box center [129, 91] width 73 height 11
select select "100"
click at [93, 86] on select "Booth Staff Demonstrator Host Planner Presenter Sales Representative Set-up/Dis…" at bounding box center [129, 91] width 73 height 11
click at [181, 94] on select "Onsite Remote" at bounding box center [198, 91] width 44 height 11
select select "1"
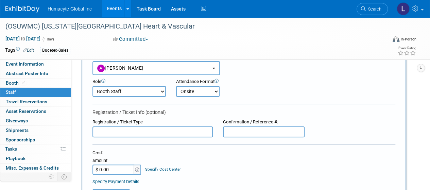
click at [176, 86] on select "Onsite Remote" at bounding box center [198, 91] width 44 height 11
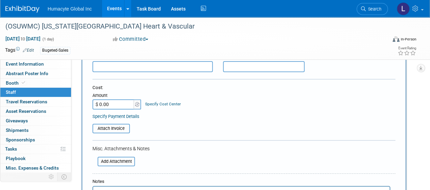
scroll to position [102, 0]
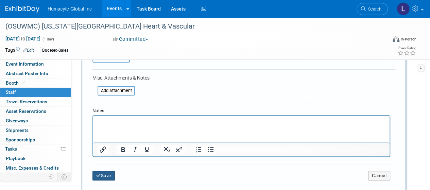
click at [100, 178] on button "Save" at bounding box center [104, 176] width 22 height 10
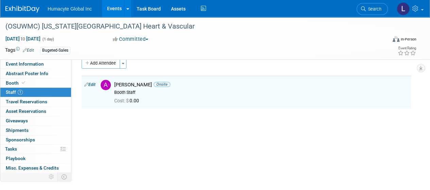
scroll to position [0, 0]
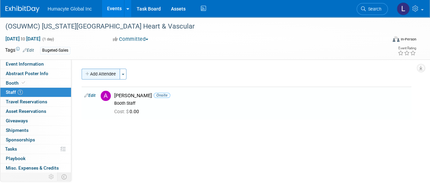
click at [91, 74] on button "Add Attendee" at bounding box center [101, 74] width 38 height 11
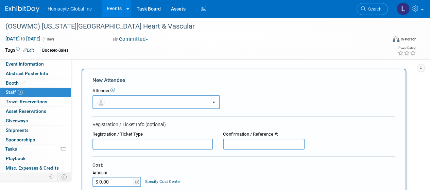
click at [117, 100] on button "button" at bounding box center [157, 102] width 128 height 14
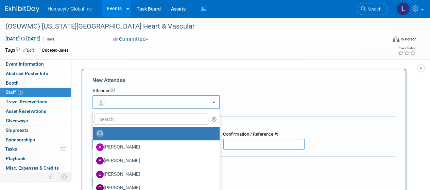
click at [117, 100] on button "button" at bounding box center [157, 102] width 128 height 14
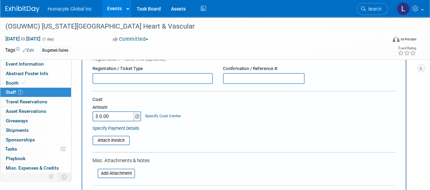
scroll to position [68, 0]
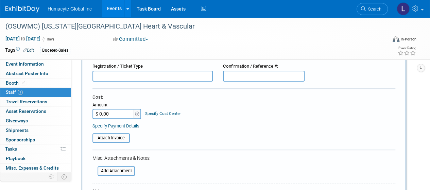
click at [241, 74] on input "text" at bounding box center [264, 76] width 82 height 11
click at [180, 75] on input "text" at bounding box center [153, 76] width 120 height 11
click at [165, 113] on link "Specify Cost Center" at bounding box center [163, 113] width 36 height 5
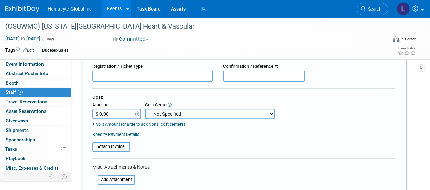
click at [165, 113] on select "-- Not Specified -- Dept 10 - Clinical Dept 11 - Clinical Ops Dept 12 - Medical…" at bounding box center [210, 114] width 130 height 10
click at [154, 143] on table "Attach Invoice" at bounding box center [244, 147] width 303 height 10
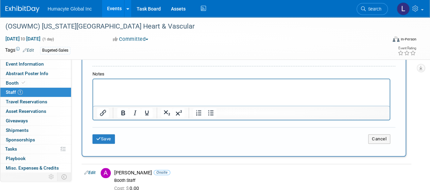
scroll to position [204, 0]
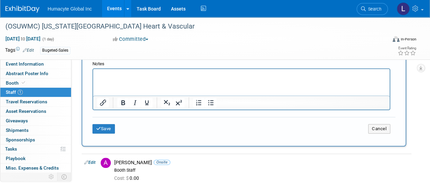
click at [117, 78] on html at bounding box center [241, 74] width 297 height 10
click at [113, 128] on button "Save" at bounding box center [104, 129] width 22 height 10
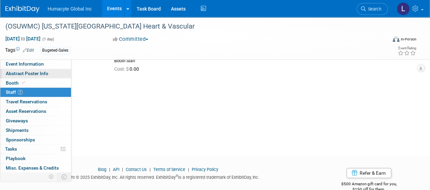
scroll to position [59, 0]
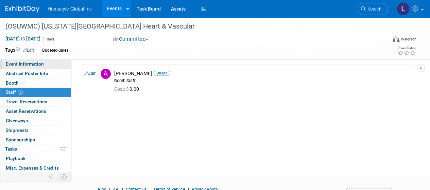
click at [22, 65] on span "Event Information" at bounding box center [25, 63] width 38 height 5
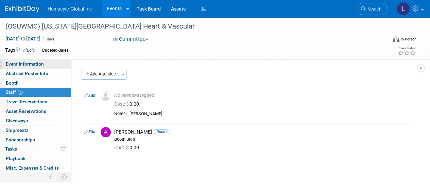
select select "Sales"
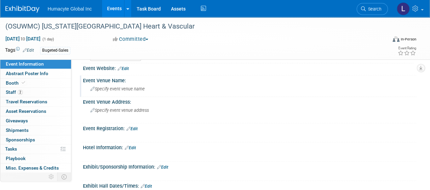
scroll to position [204, 0]
